Goal: Task Accomplishment & Management: Manage account settings

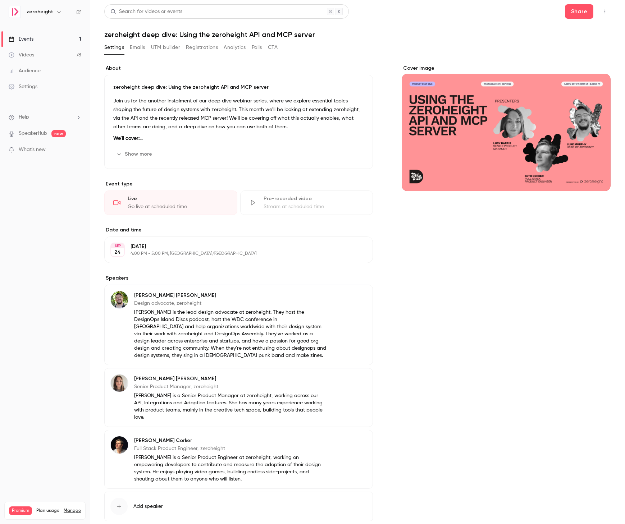
click at [261, 117] on p "Join us for the another instalment of our deep dive webinar series, where we ex…" at bounding box center [238, 114] width 251 height 35
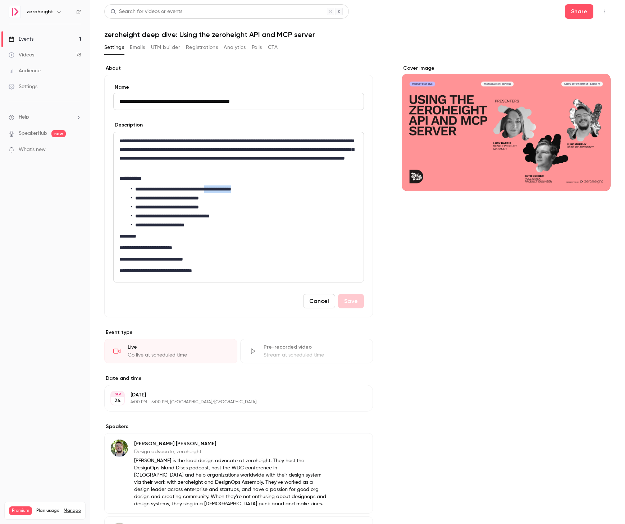
drag, startPoint x: 263, startPoint y: 186, endPoint x: 225, endPoint y: 187, distance: 37.8
click at [225, 187] on li "**********" at bounding box center [244, 190] width 227 height 8
click at [417, 297] on div "Cover image" at bounding box center [506, 379] width 209 height 628
click at [350, 307] on button "Save" at bounding box center [351, 301] width 26 height 14
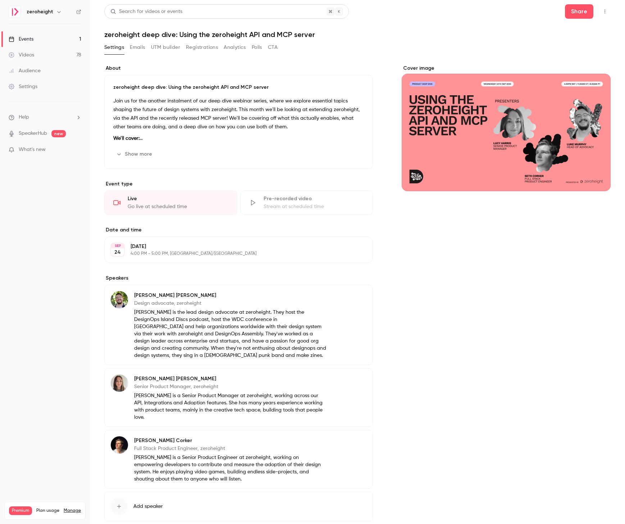
click at [604, 10] on icon "button" at bounding box center [605, 11] width 6 height 5
click at [583, 33] on div "Publish on Channel" at bounding box center [577, 29] width 55 height 7
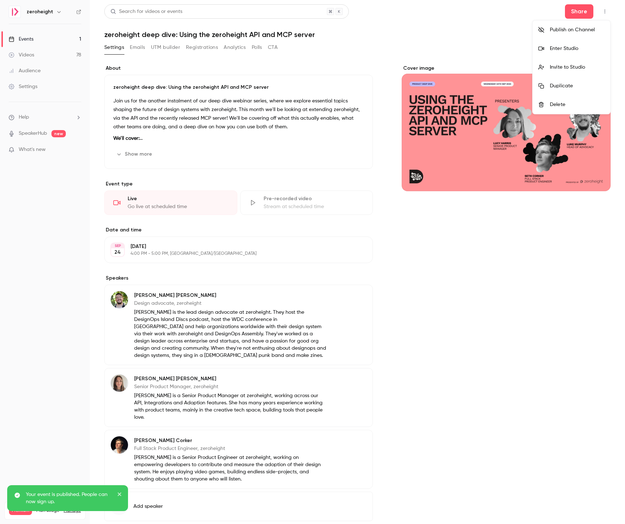
click at [38, 40] on div at bounding box center [312, 262] width 625 height 524
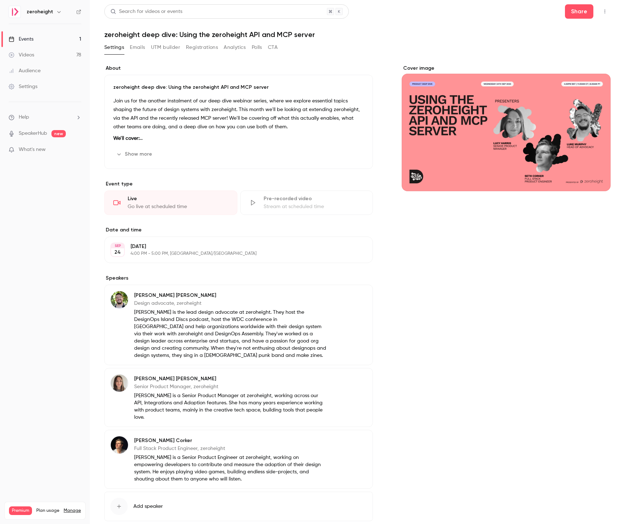
click at [28, 40] on div "Events" at bounding box center [21, 39] width 25 height 7
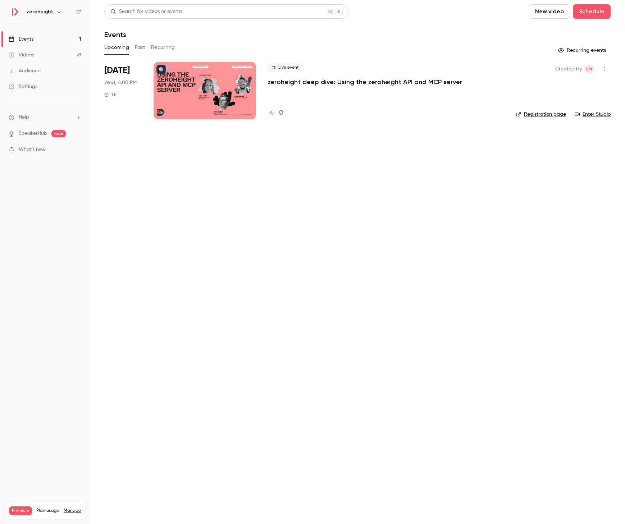
click at [533, 114] on link "Registration page" at bounding box center [541, 114] width 50 height 7
click at [28, 147] on span "What's new" at bounding box center [32, 150] width 27 height 8
click at [28, 147] on div at bounding box center [312, 262] width 625 height 524
